Goal: Check status: Check status

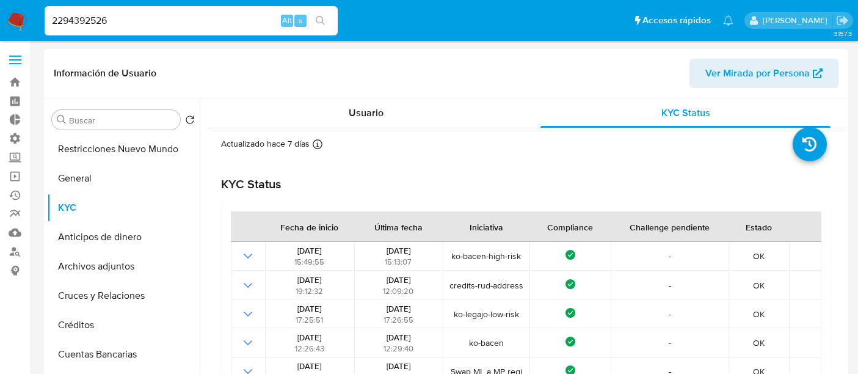
select select "10"
type input "241620263"
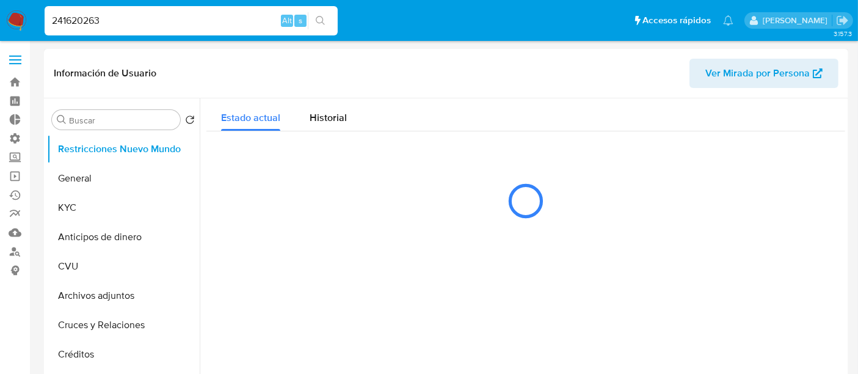
select select "10"
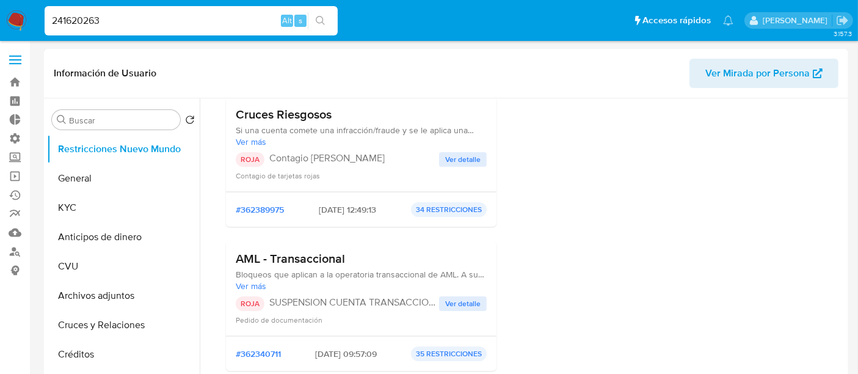
scroll to position [203, 0]
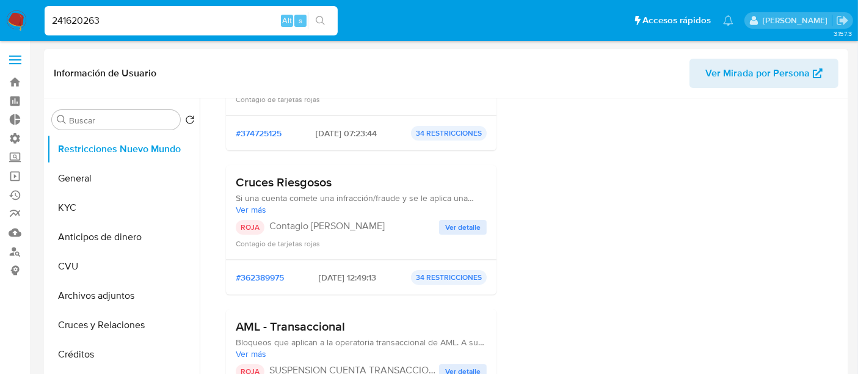
click at [433, 227] on p "Contagio [PERSON_NAME]" at bounding box center [354, 226] width 170 height 12
click at [450, 223] on span "Ver detalle" at bounding box center [462, 227] width 35 height 12
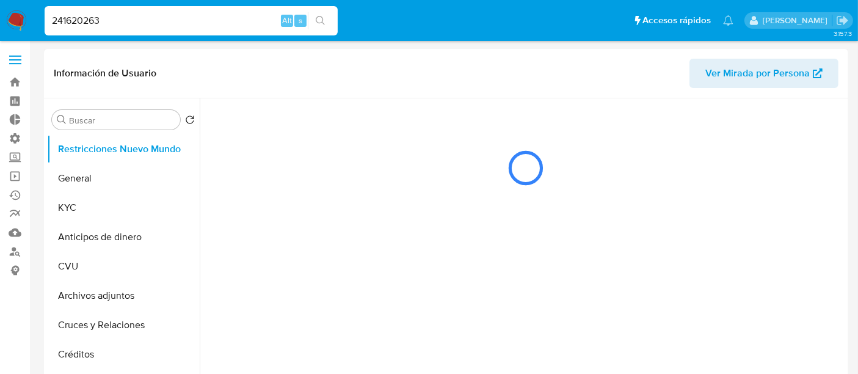
scroll to position [0, 0]
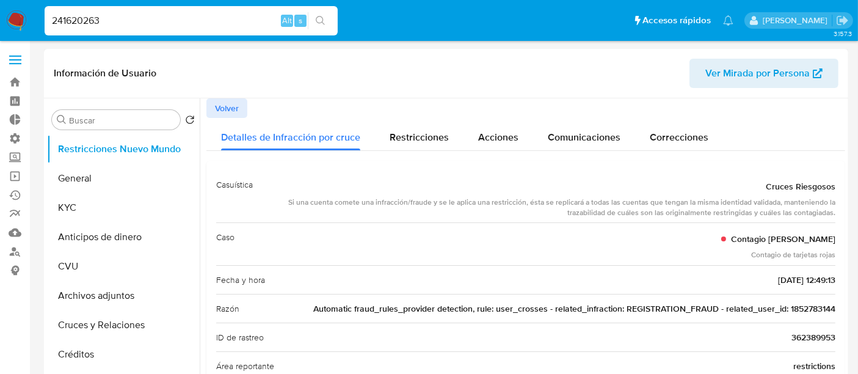
click at [209, 104] on button "Volver" at bounding box center [227, 108] width 41 height 20
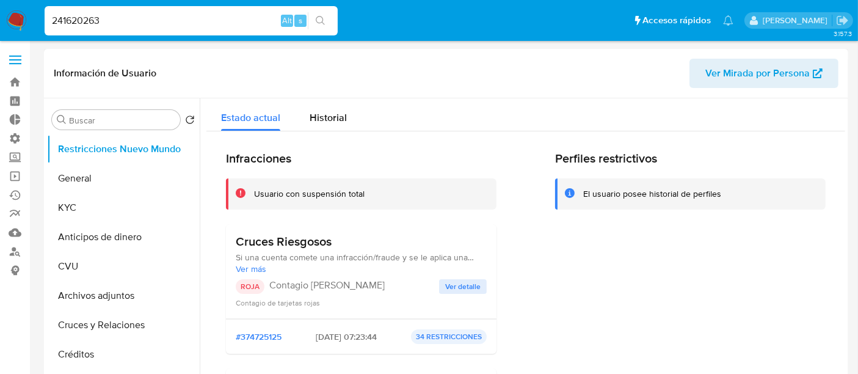
click at [456, 292] on span "Ver detalle" at bounding box center [462, 286] width 35 height 12
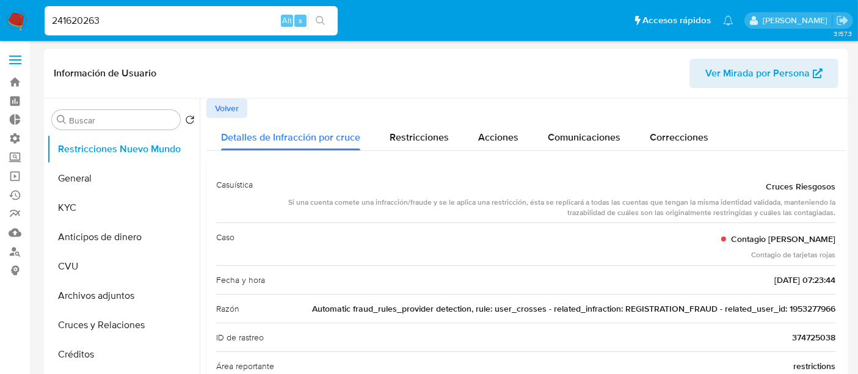
click at [232, 107] on span "Volver" at bounding box center [227, 108] width 24 height 17
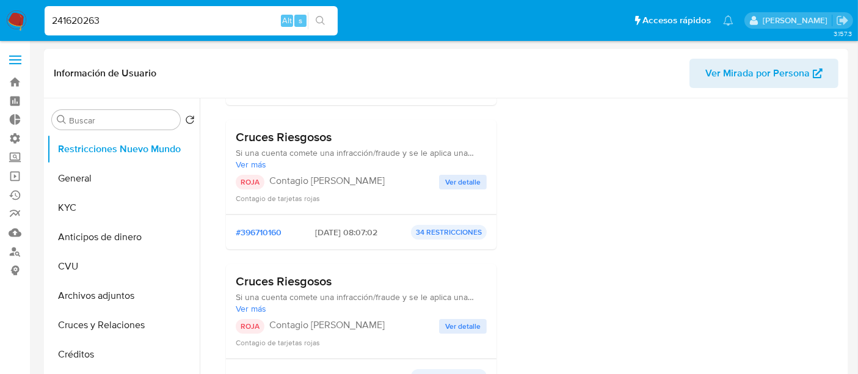
scroll to position [543, 0]
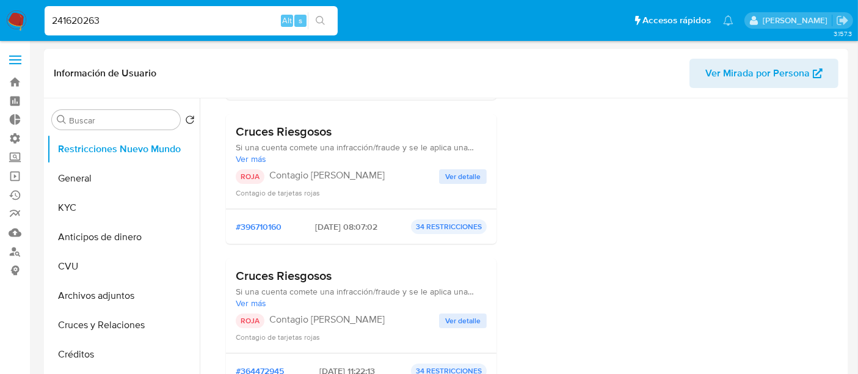
click at [458, 170] on span "Ver detalle" at bounding box center [462, 176] width 35 height 12
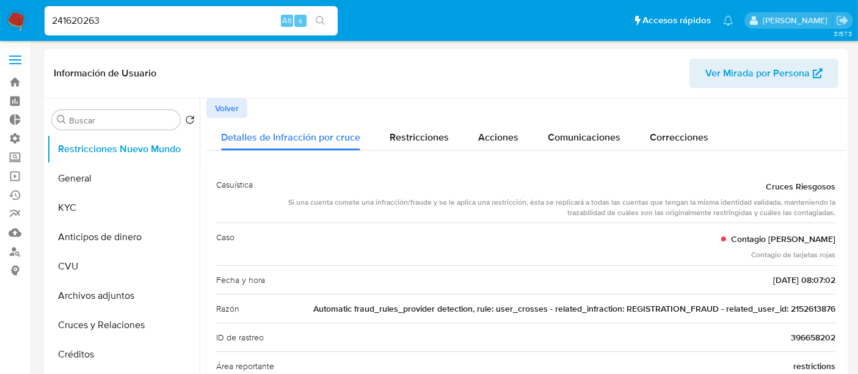
click at [216, 107] on span "Volver" at bounding box center [227, 108] width 24 height 17
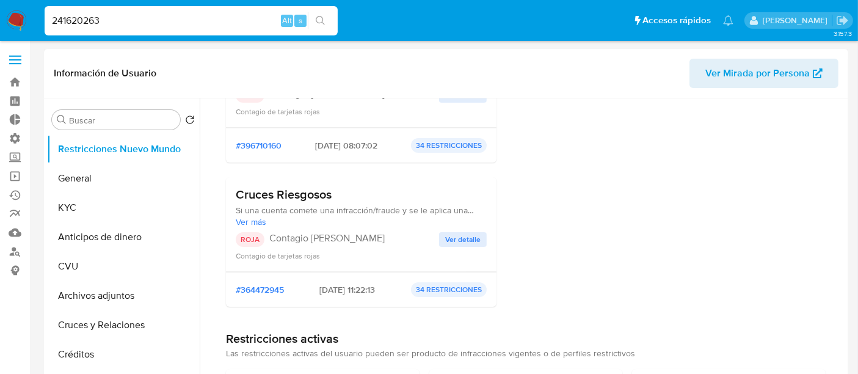
scroll to position [611, 0]
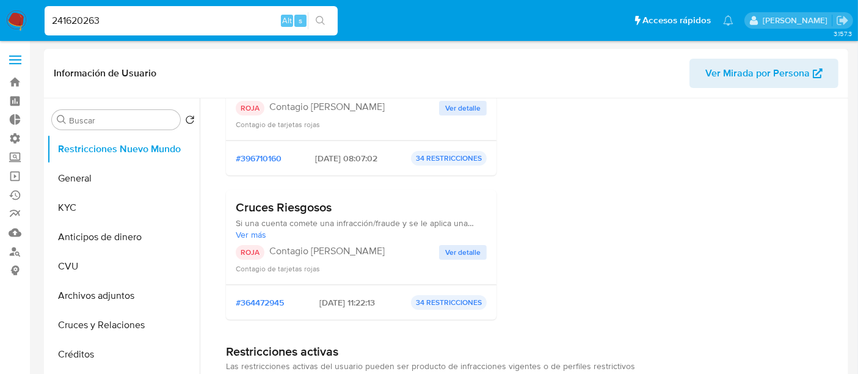
click at [459, 249] on span "Ver detalle" at bounding box center [462, 252] width 35 height 12
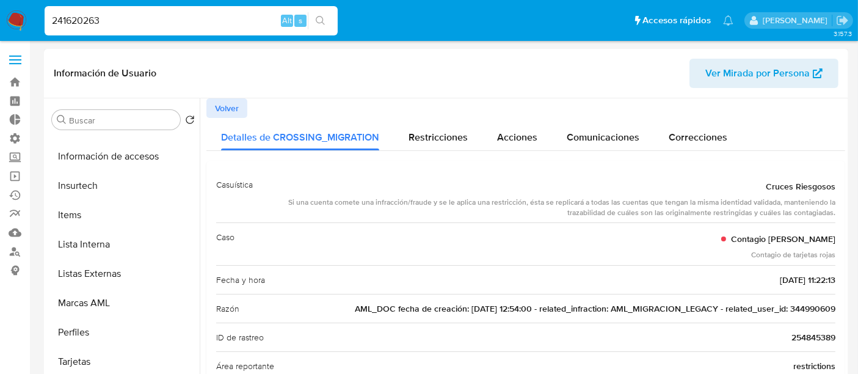
scroll to position [574, 0]
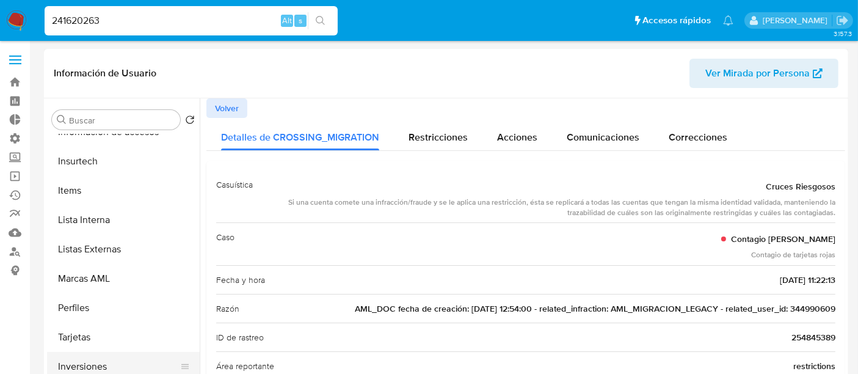
click at [92, 368] on button "Inversiones" at bounding box center [118, 366] width 143 height 29
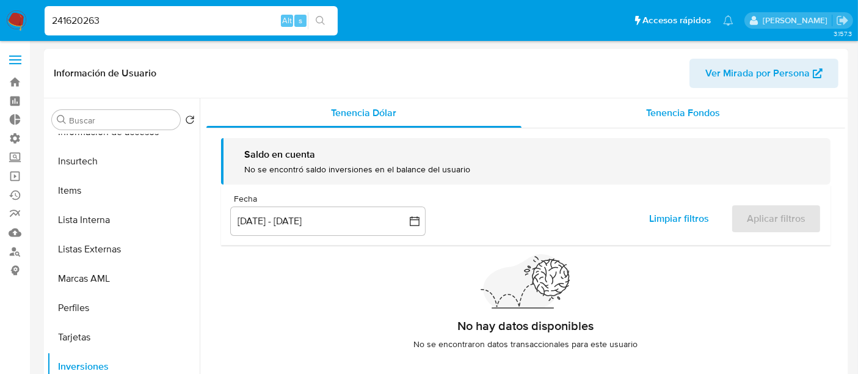
click at [604, 114] on div "Tenencia Fondos" at bounding box center [684, 112] width 324 height 29
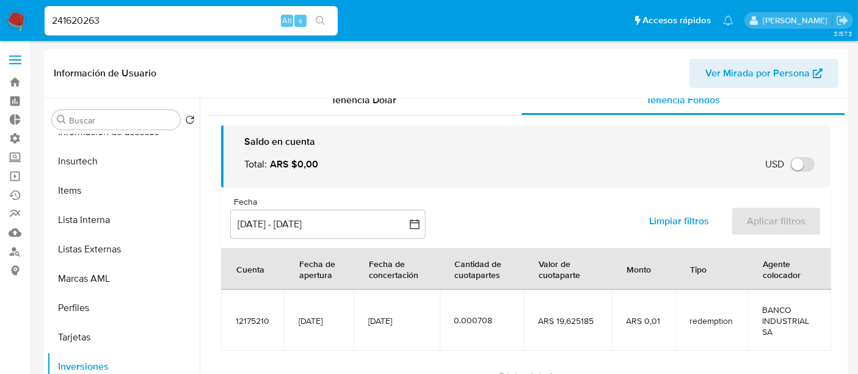
scroll to position [20, 0]
